Goal: Task Accomplishment & Management: Complete application form

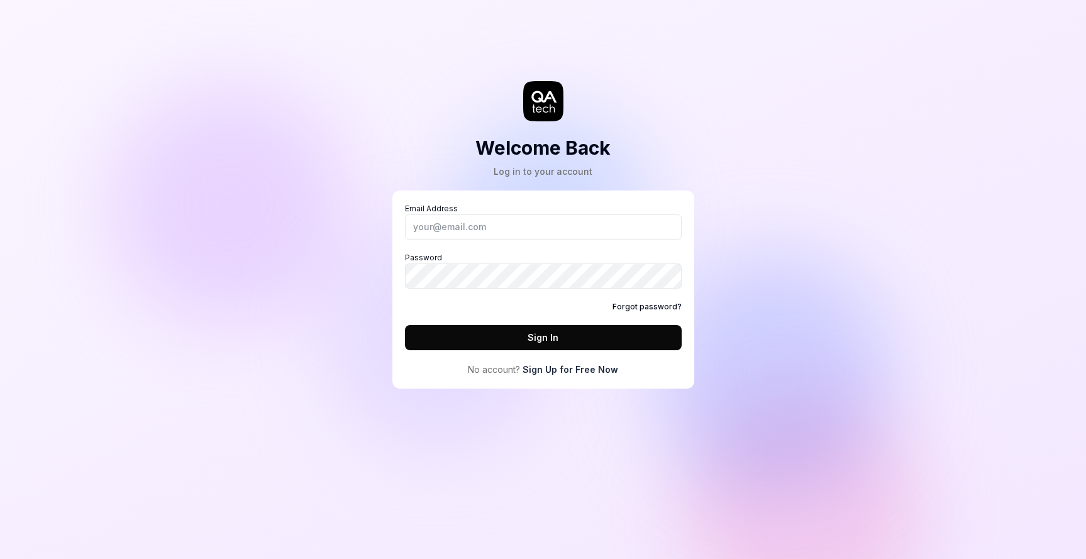
click at [574, 368] on link "Sign Up for Free Now" at bounding box center [570, 369] width 96 height 13
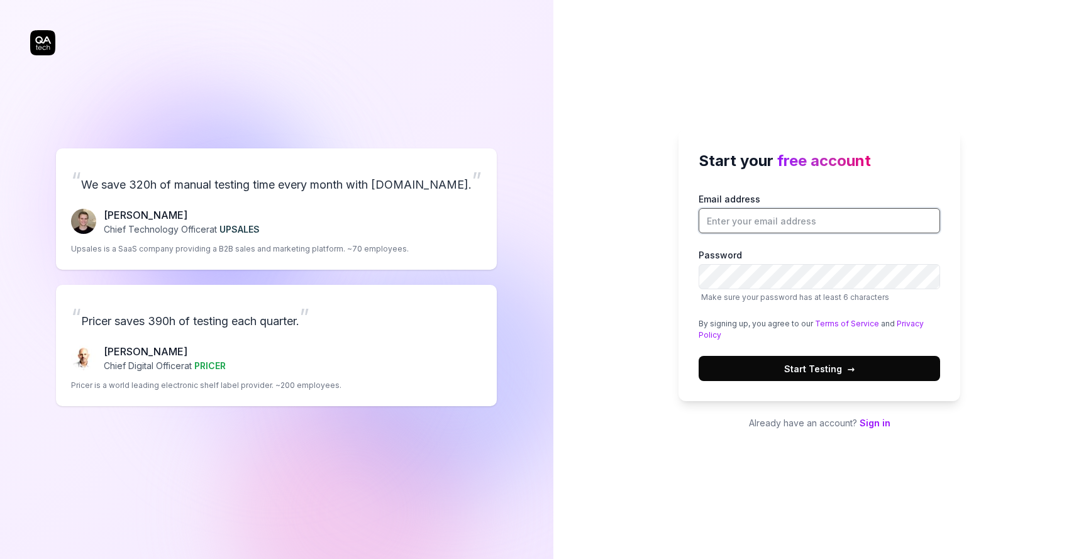
click at [767, 222] on input "Email address" at bounding box center [819, 220] width 241 height 25
type input "[PERSON_NAME][EMAIL_ADDRESS][PERSON_NAME][DOMAIN_NAME]"
click at [819, 368] on button "Start Testing →" at bounding box center [819, 368] width 241 height 25
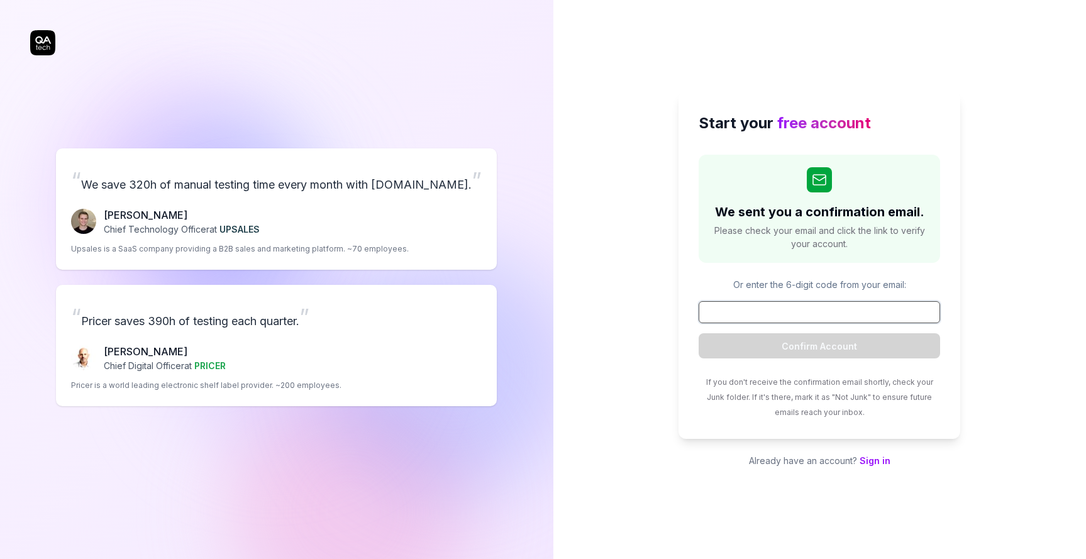
click at [827, 315] on input at bounding box center [819, 312] width 241 height 22
click at [821, 236] on span "Please check your email and click the link to verify your account." at bounding box center [819, 237] width 216 height 26
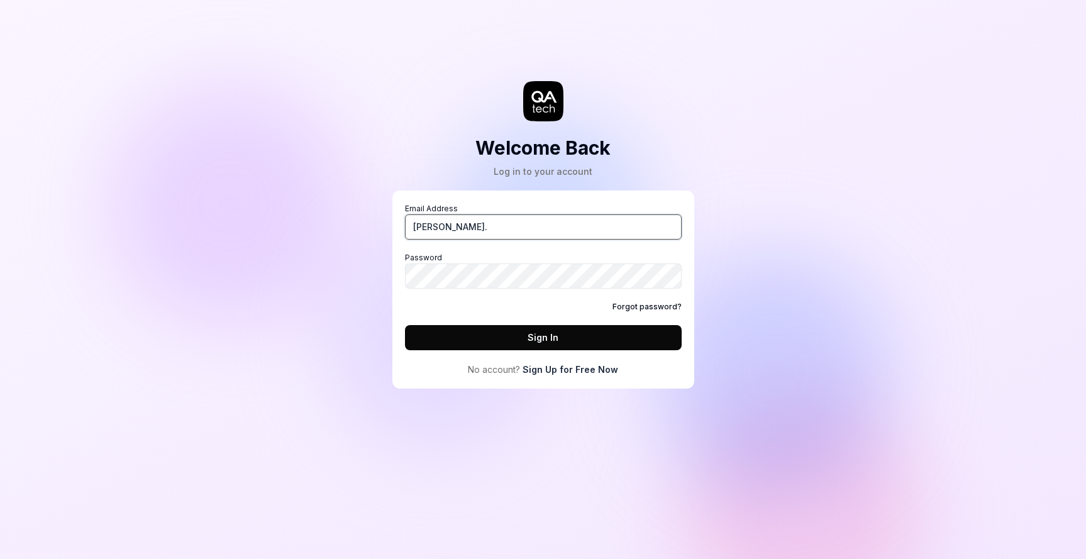
type input "[PERSON_NAME].s"
click at [568, 370] on link "Sign Up for Free Now" at bounding box center [570, 369] width 96 height 13
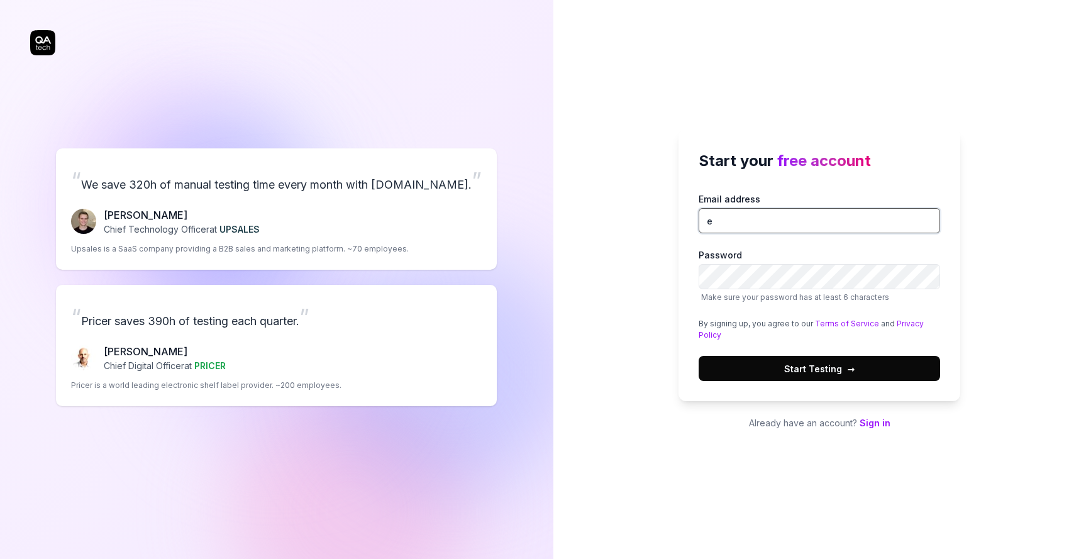
click at [751, 211] on input "e" at bounding box center [819, 220] width 241 height 25
type input "[PERSON_NAME][EMAIL_ADDRESS][PERSON_NAME][DOMAIN_NAME]"
click at [819, 368] on button "Start Testing →" at bounding box center [819, 368] width 241 height 25
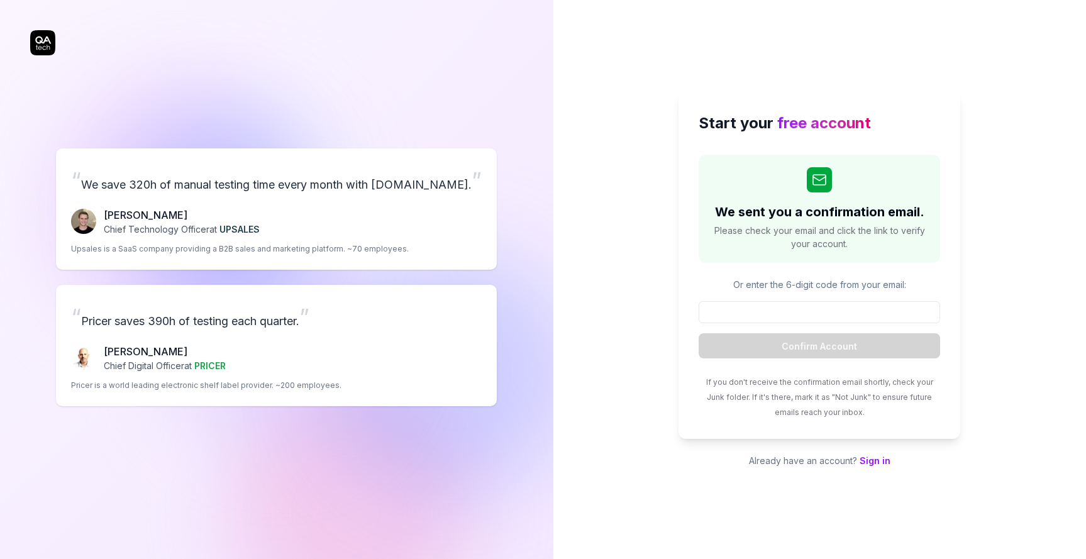
click at [574, 118] on div "Start your free account We sent you a confirmation email. Please check your ema…" at bounding box center [819, 279] width 533 height 559
drag, startPoint x: 824, startPoint y: 302, endPoint x: 813, endPoint y: 309, distance: 13.3
click at [824, 302] on input at bounding box center [819, 312] width 241 height 22
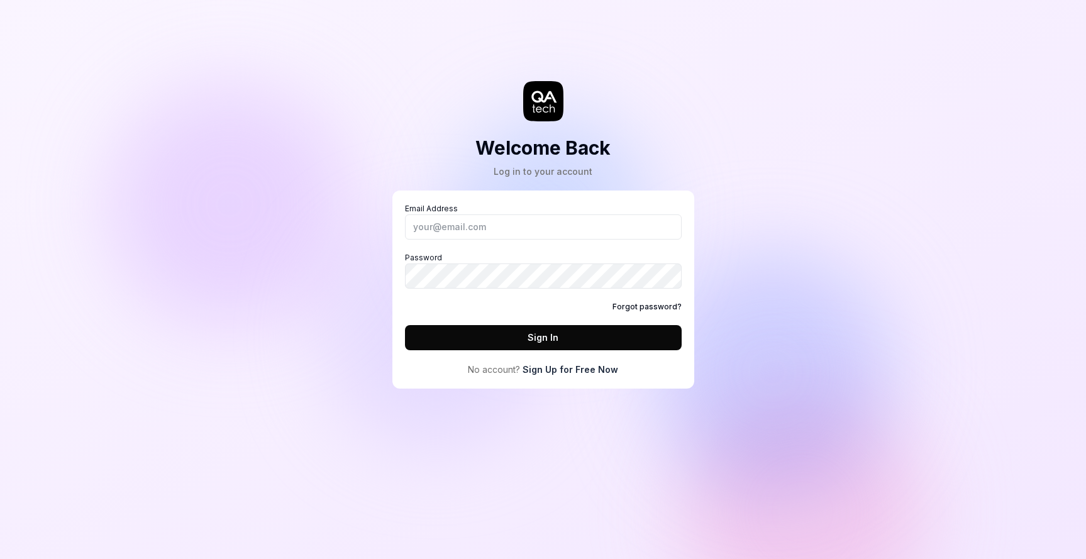
click at [577, 375] on link "Sign Up for Free Now" at bounding box center [570, 369] width 96 height 13
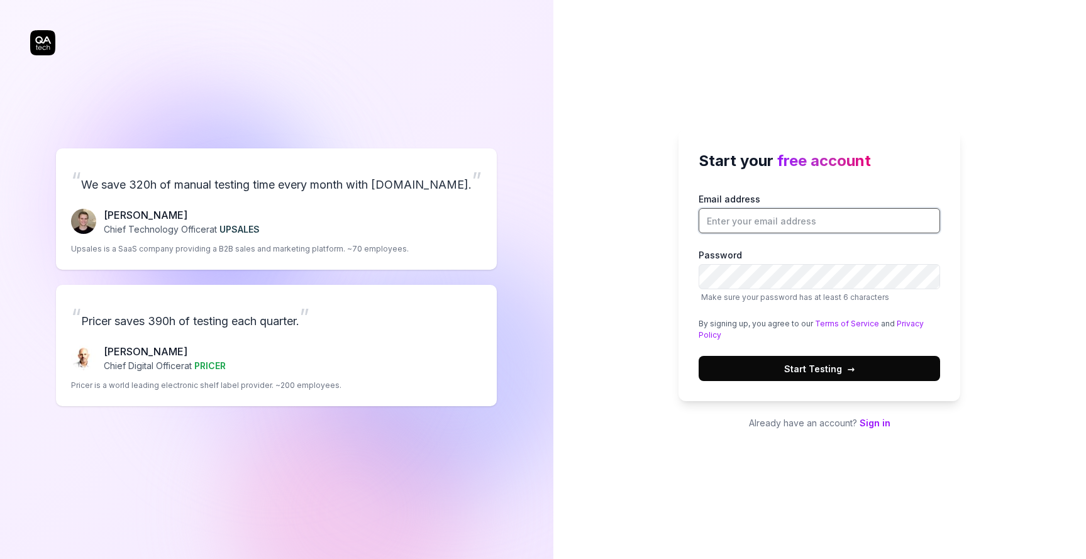
click at [788, 223] on input "Email address" at bounding box center [819, 220] width 241 height 25
type input "[PERSON_NAME][EMAIL_ADDRESS][PERSON_NAME][DOMAIN_NAME]"
click at [819, 368] on button "Start Testing →" at bounding box center [819, 368] width 241 height 25
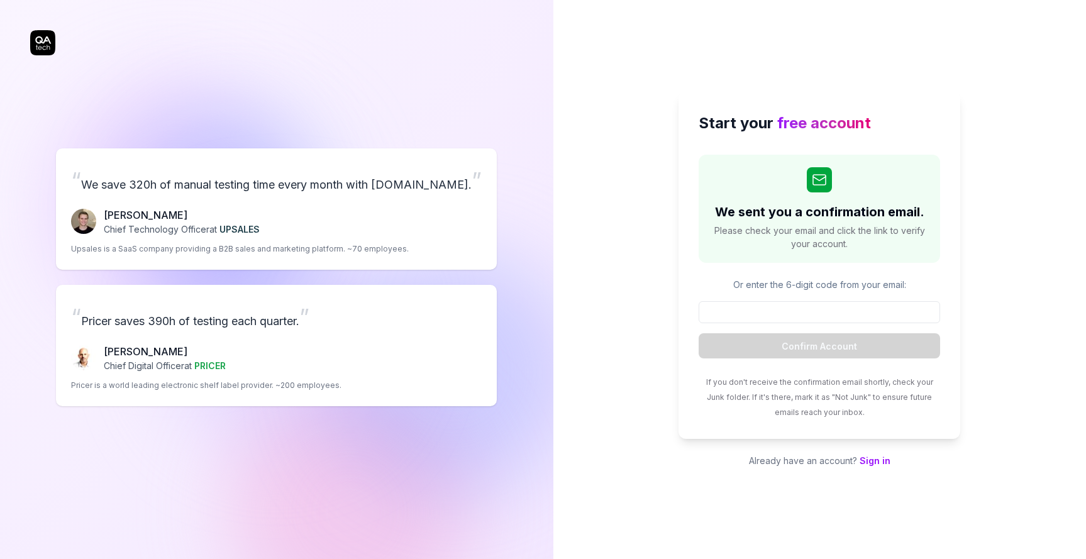
click at [428, 1] on div "“ We save 320h of manual testing time every month with [DOMAIN_NAME]. ” [PERSON…" at bounding box center [276, 279] width 553 height 559
